Goal: Information Seeking & Learning: Learn about a topic

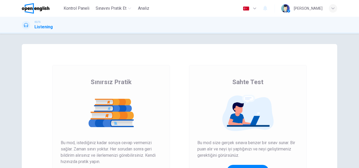
scroll to position [53, 0]
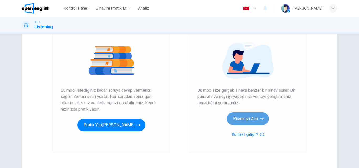
click at [248, 116] on button "Puanınızı Alın" at bounding box center [248, 119] width 42 height 13
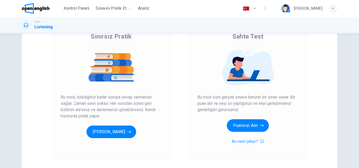
scroll to position [53, 0]
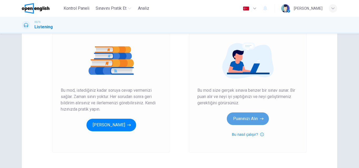
click at [257, 116] on button "Puanınızı Alın" at bounding box center [248, 119] width 42 height 13
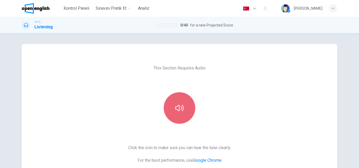
click at [172, 115] on button "button" at bounding box center [180, 109] width 32 height 32
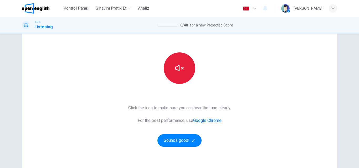
scroll to position [79, 0]
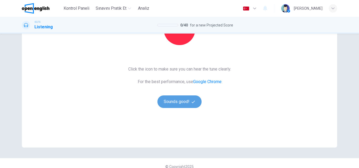
click at [176, 104] on button "Sounds good!" at bounding box center [179, 102] width 44 height 13
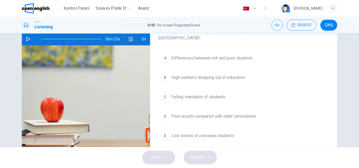
scroll to position [26, 0]
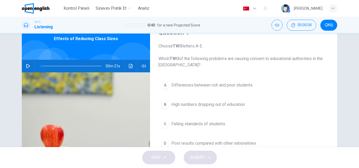
click at [26, 66] on icon "button" at bounding box center [28, 66] width 4 height 4
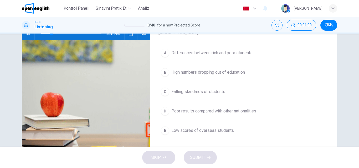
scroll to position [53, 0]
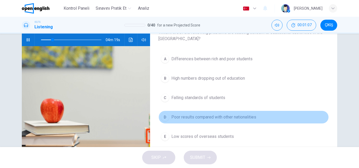
click at [190, 117] on span "Poor results compared with other nationalities" at bounding box center [213, 117] width 85 height 6
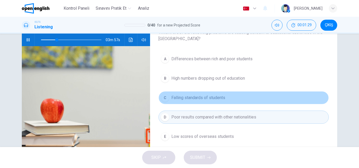
click at [196, 99] on span "Falling standards of students" at bounding box center [198, 98] width 54 height 6
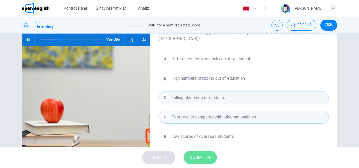
click at [202, 159] on span "SUBMIT" at bounding box center [197, 157] width 15 height 7
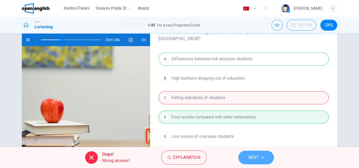
click at [253, 156] on span "NEXT" at bounding box center [253, 157] width 10 height 7
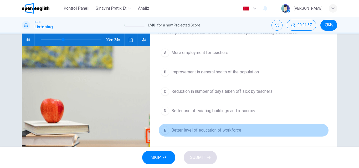
click at [204, 133] on span "Better level of education of workforce" at bounding box center [206, 130] width 70 height 6
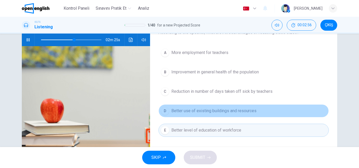
click at [202, 116] on button "D Better use of existing buildings and resources" at bounding box center [243, 111] width 170 height 13
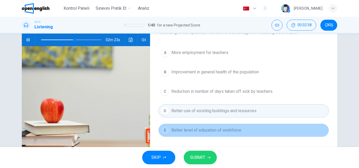
click at [199, 130] on span "Better level of education of workforce" at bounding box center [206, 130] width 70 height 6
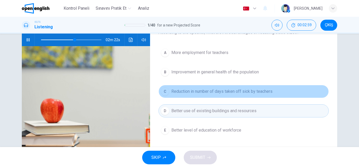
click at [201, 94] on span "Reduction in number of days taken off sick by teachers" at bounding box center [221, 92] width 101 height 6
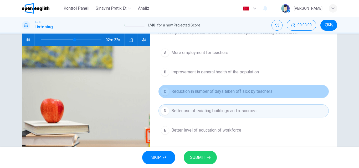
click at [201, 94] on span "Reduction in number of days taken off sick by teachers" at bounding box center [221, 92] width 101 height 6
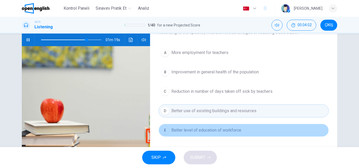
click at [200, 131] on span "Better level of education of workforce" at bounding box center [206, 130] width 70 height 6
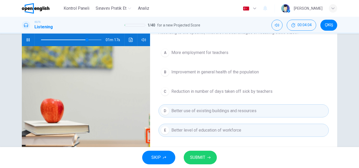
click at [198, 158] on span "SUBMIT" at bounding box center [197, 157] width 15 height 7
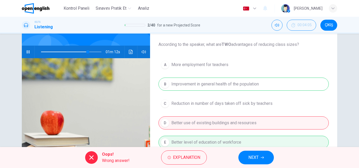
scroll to position [37, 0]
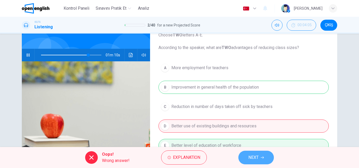
click at [253, 155] on span "NEXT" at bounding box center [253, 157] width 10 height 7
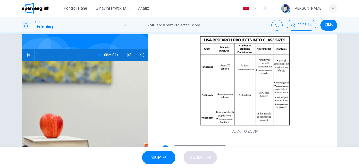
type input "*"
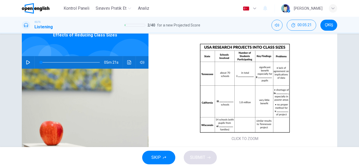
scroll to position [11, 0]
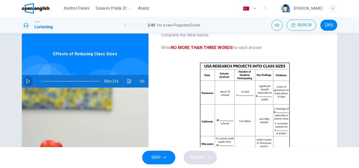
drag, startPoint x: 26, startPoint y: 83, endPoint x: 33, endPoint y: 94, distance: 13.7
click at [32, 94] on div "Effects of Reducing Class Sizes 05m 21s" at bounding box center [85, 124] width 127 height 183
click at [327, 24] on span "ÇIKIŞ" at bounding box center [329, 25] width 8 height 4
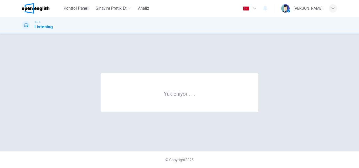
scroll to position [0, 0]
